Goal: Task Accomplishment & Management: Complete application form

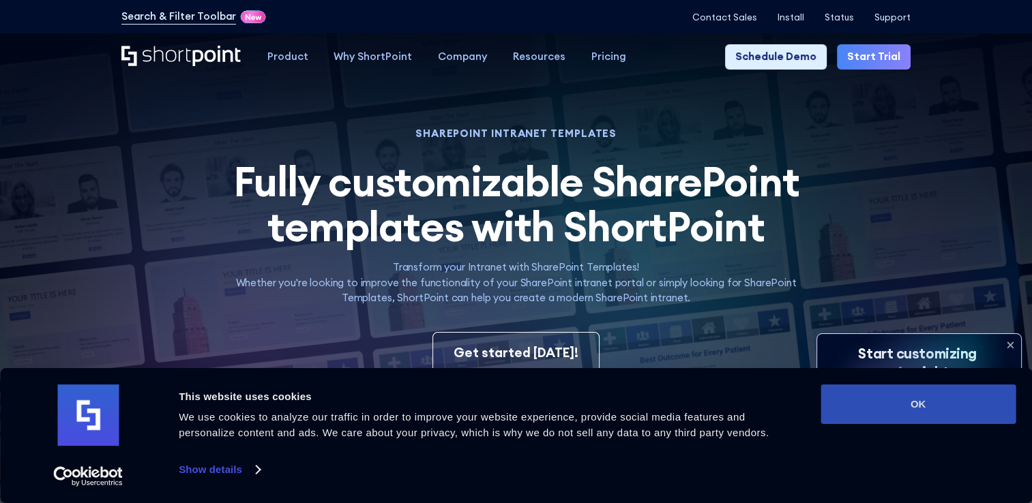
click at [916, 411] on button "OK" at bounding box center [918, 405] width 195 height 40
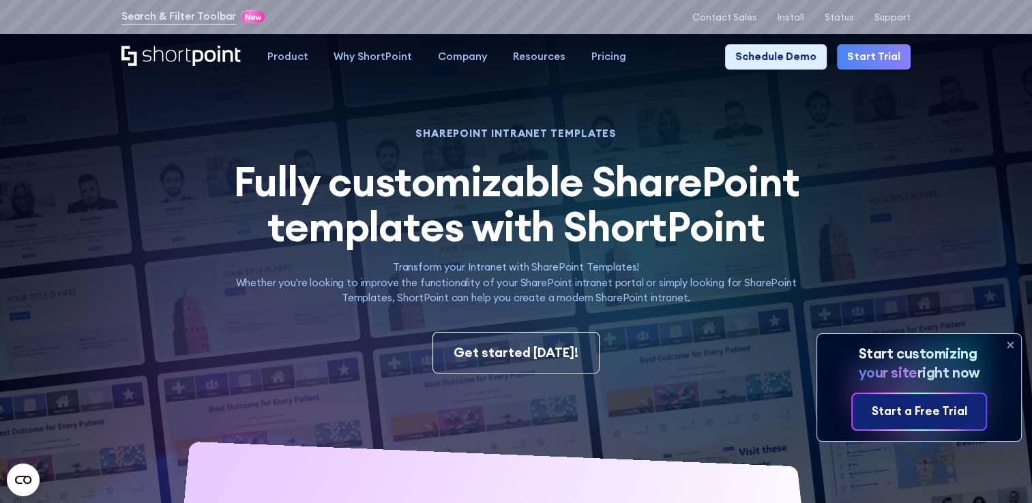
click at [915, 411] on div "Start a Free Trial" at bounding box center [919, 412] width 95 height 18
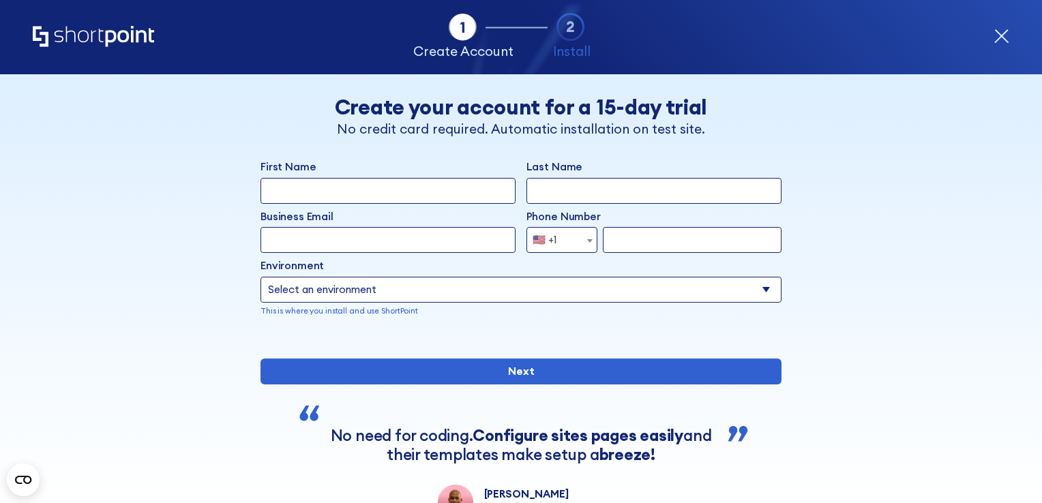
click at [402, 187] on input "First Name" at bounding box center [388, 191] width 255 height 26
type input "Maryellen"
type input "Brunyak"
type input "mbrunyak@gmail.com"
select select "+1"
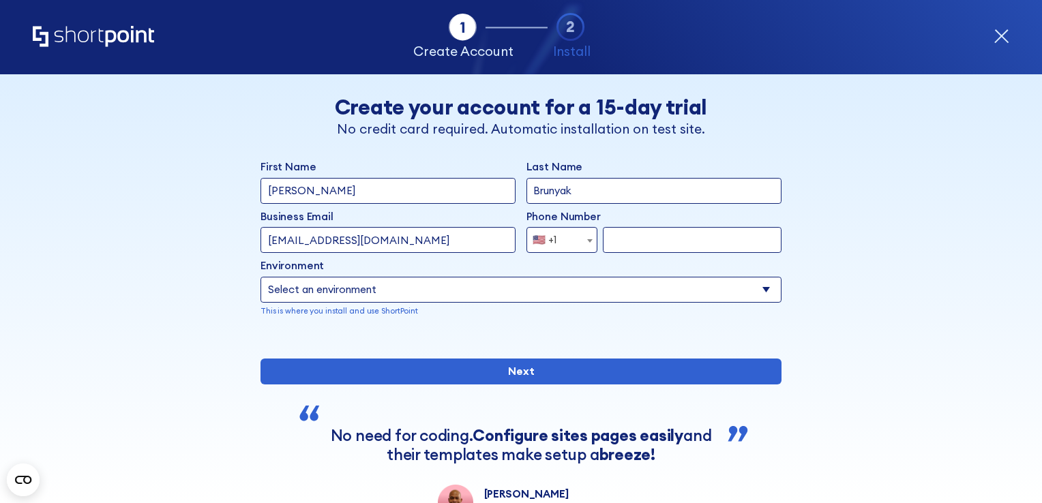
type input "7748289172"
click at [371, 291] on select "Select an environment Microsoft 365 SharePoint Online SharePoint 2019 (On-Premi…" at bounding box center [521, 290] width 521 height 26
click at [261, 277] on select "Select an environment Microsoft 365 SharePoint Online SharePoint 2019 (On-Premi…" at bounding box center [521, 290] width 521 height 26
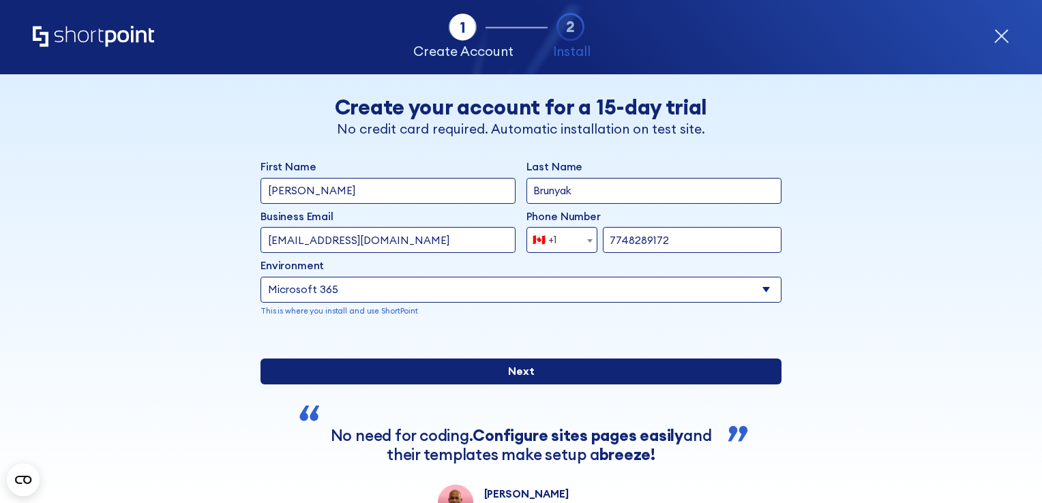
click at [505, 385] on input "Next" at bounding box center [521, 372] width 521 height 26
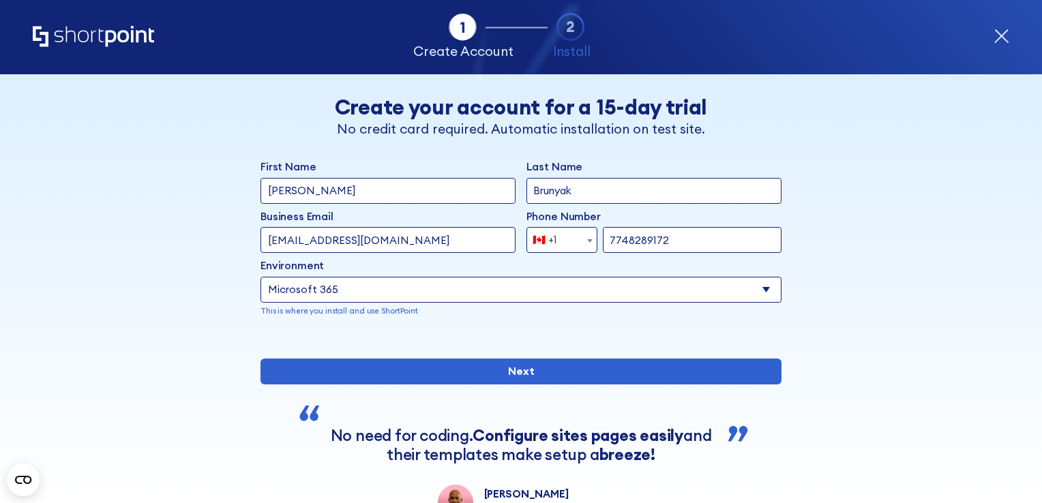
click at [510, 276] on div "Environment Select an environment Microsoft 365 SharePoint Online SharePoint 20…" at bounding box center [521, 288] width 521 height 59
click at [494, 295] on select "Select an environment Microsoft 365 SharePoint Online SharePoint 2019 (On-Premi…" at bounding box center [521, 290] width 521 height 26
select select "SharePoint Online"
click at [261, 277] on select "Select an environment Microsoft 365 SharePoint Online SharePoint 2019 (On-Premi…" at bounding box center [521, 290] width 521 height 26
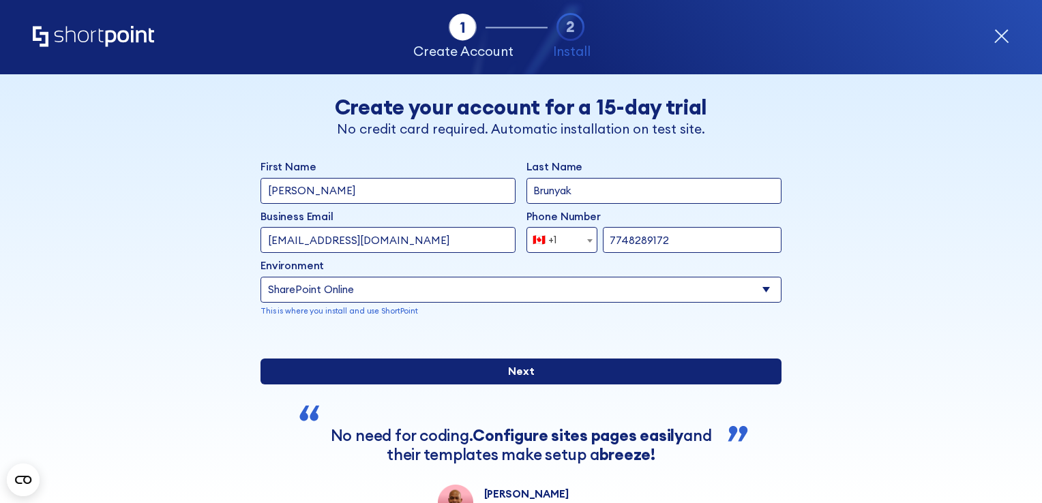
click at [445, 385] on input "Next" at bounding box center [521, 372] width 521 height 26
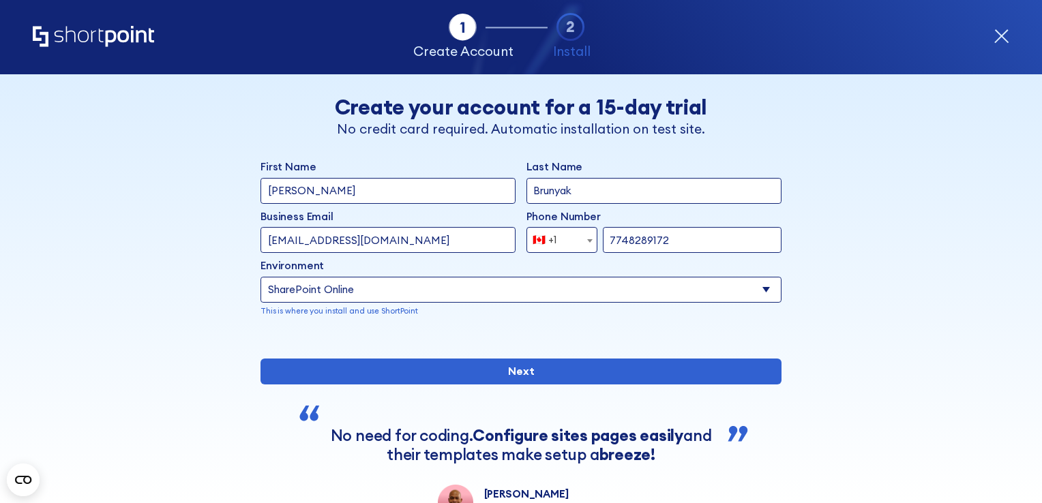
click at [396, 243] on input "mbrunyak@gmail.com" at bounding box center [388, 240] width 255 height 26
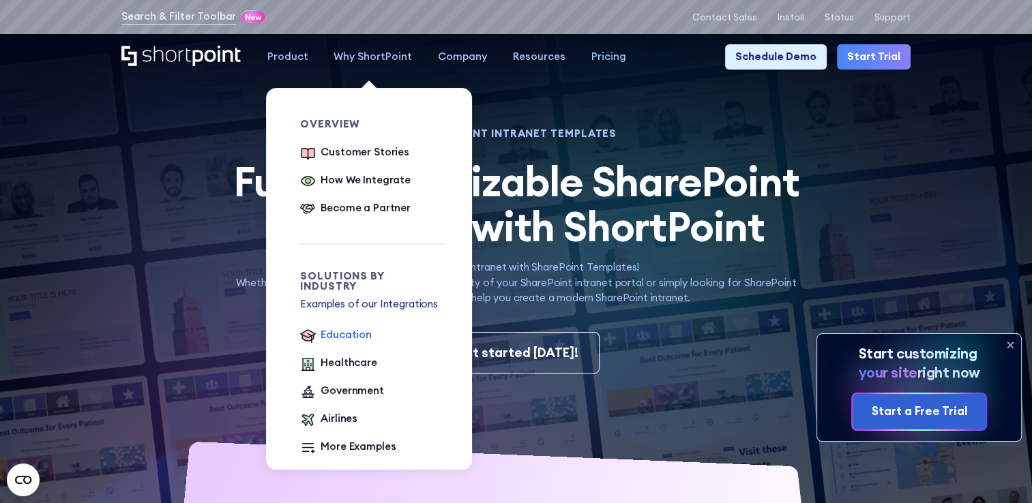
click at [353, 327] on div "Education" at bounding box center [346, 335] width 51 height 16
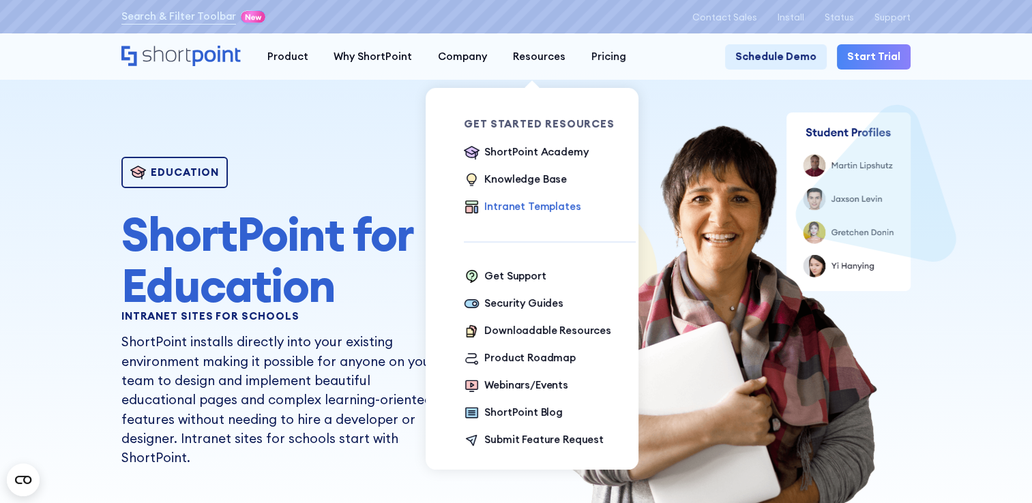
click at [520, 209] on div "Intranet Templates" at bounding box center [532, 207] width 96 height 16
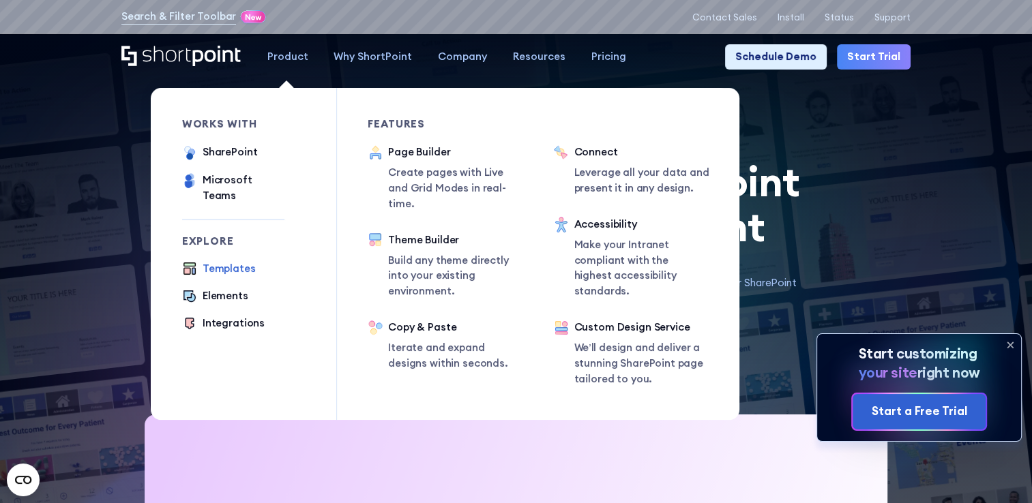
click at [279, 56] on div "Product" at bounding box center [287, 57] width 41 height 16
click at [211, 269] on ul "Templates Elements Integrations" at bounding box center [233, 297] width 102 height 72
click at [211, 261] on div "Templates" at bounding box center [229, 269] width 53 height 16
